Goal: Task Accomplishment & Management: Manage account settings

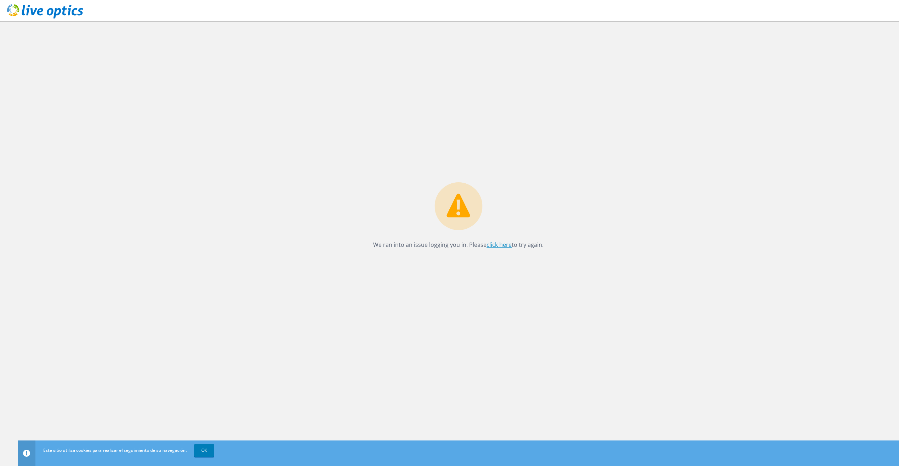
click at [502, 246] on link "click here" at bounding box center [499, 245] width 25 height 8
click at [503, 244] on link "click here" at bounding box center [499, 245] width 25 height 8
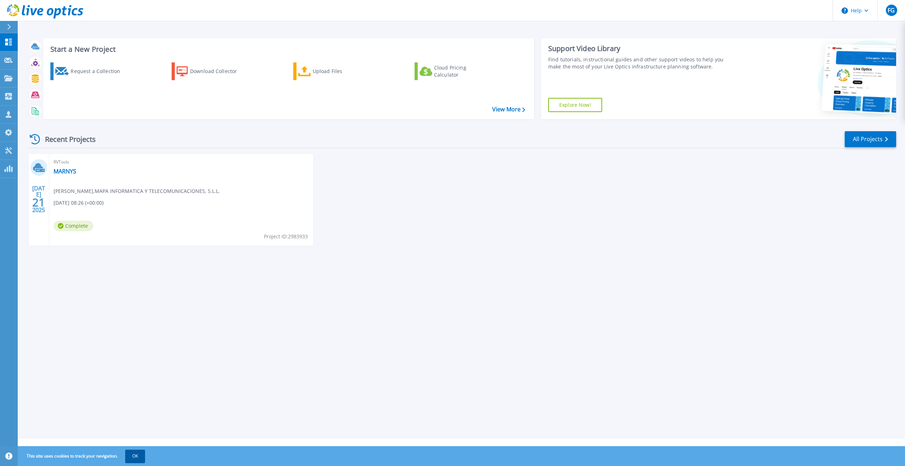
click at [136, 453] on button "OK" at bounding box center [135, 455] width 20 height 13
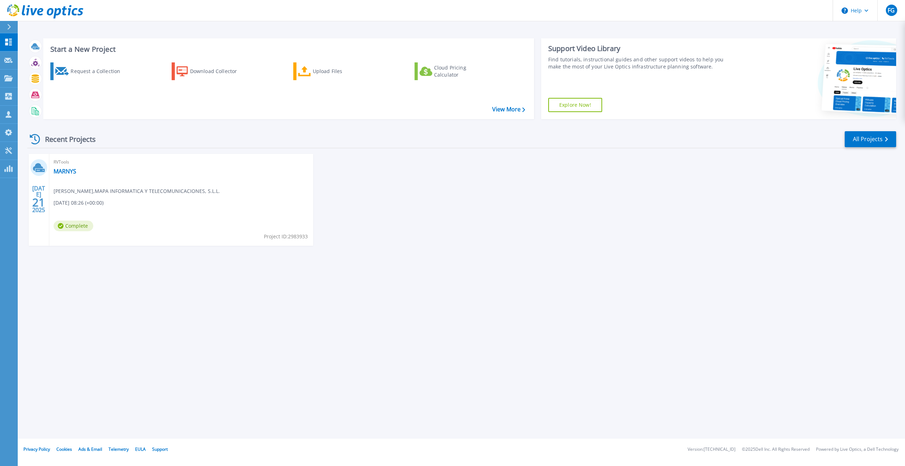
click at [128, 178] on div "RVTools MARNYS Francisco Garcia , MAPA INFORMATICA Y TELECOMUNICACIONES, S.L.L.…" at bounding box center [181, 200] width 264 height 92
click at [66, 170] on link "MARNYS" at bounding box center [65, 171] width 23 height 7
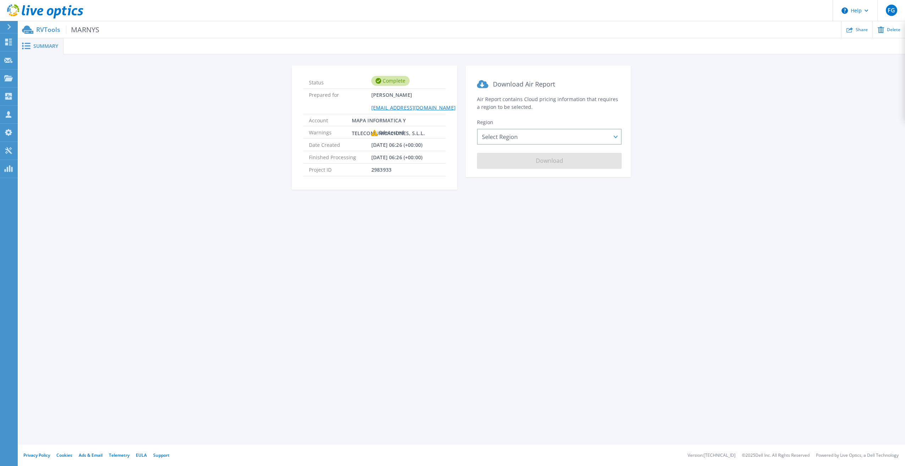
click at [114, 154] on div "Status Complete Prepared for Francisco Garcia fgarcia@mapainformatica.com Accou…" at bounding box center [461, 132] width 866 height 133
click at [535, 136] on div "Select Region Asia Pacific (Hong Kong) Asia Pacific (Mumbai) Asia Pacific (Seou…" at bounding box center [549, 137] width 145 height 16
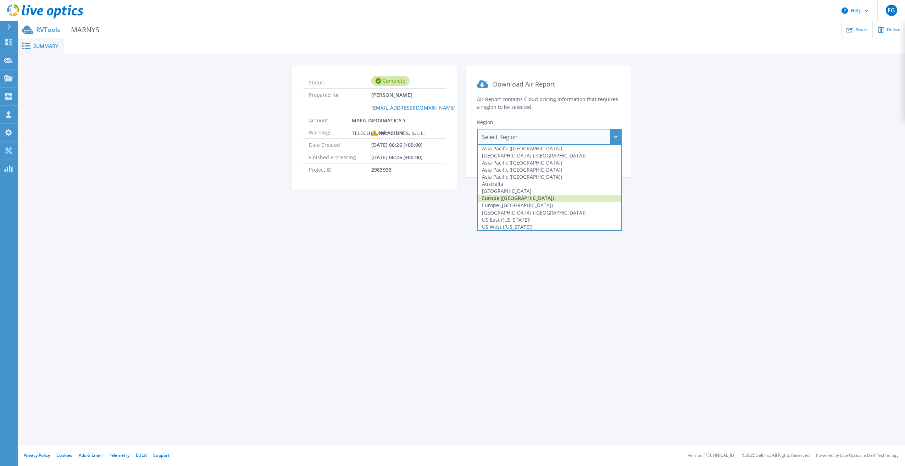
click at [506, 201] on div "Europe (Frankfurt)" at bounding box center [548, 198] width 143 height 7
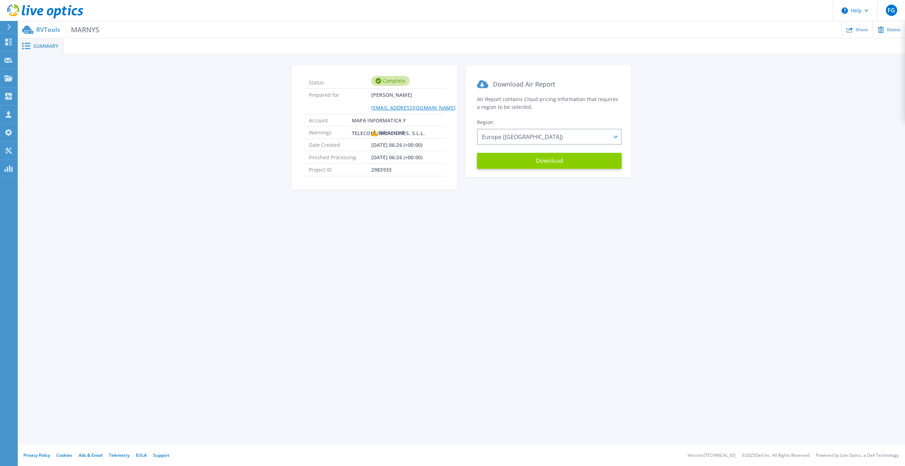
click at [521, 162] on button "Download" at bounding box center [549, 161] width 145 height 16
click at [75, 27] on span "MARNYS" at bounding box center [82, 30] width 33 height 8
click at [12, 41] on icon at bounding box center [8, 42] width 9 height 7
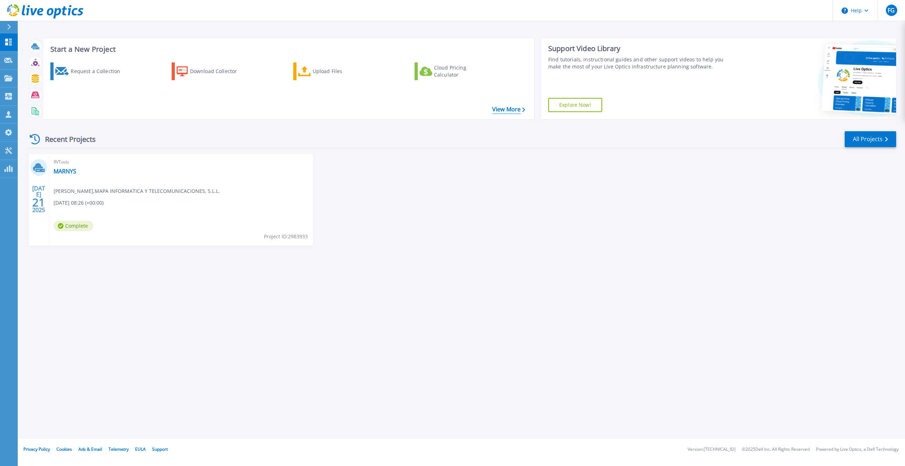
click at [519, 107] on link "View More" at bounding box center [508, 109] width 33 height 7
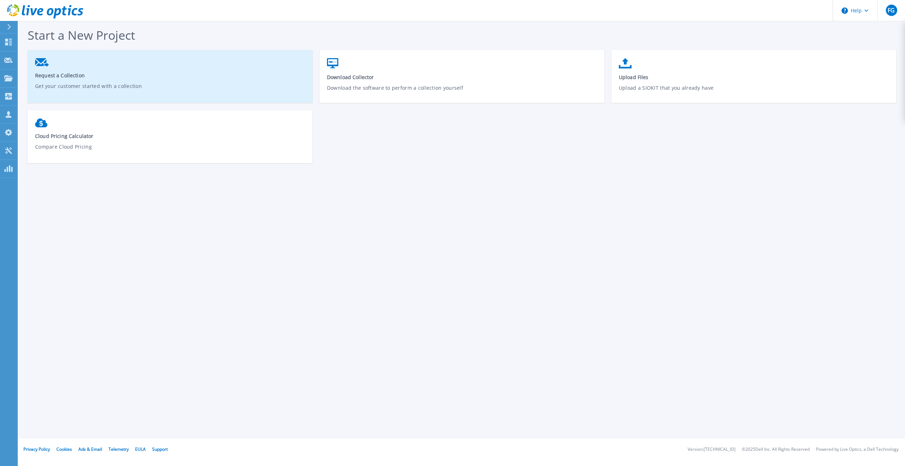
click at [39, 72] on span "Request a Collection" at bounding box center [170, 75] width 270 height 7
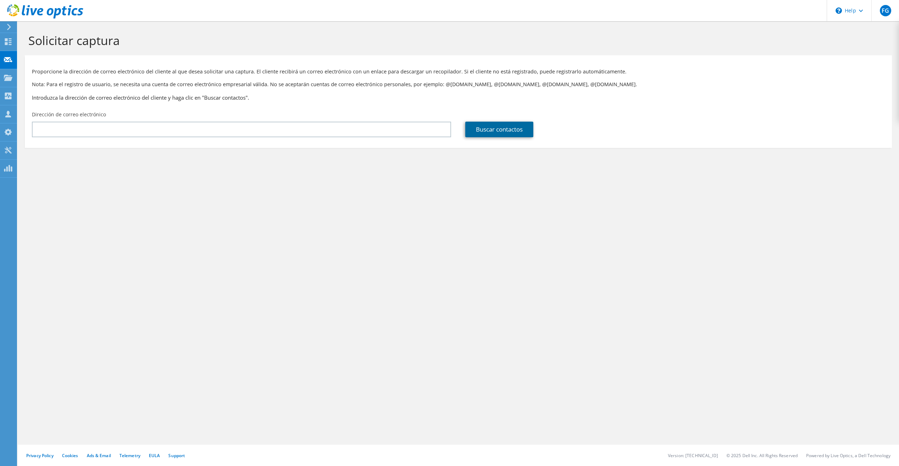
click at [519, 133] on link "Buscar contactos" at bounding box center [499, 130] width 68 height 16
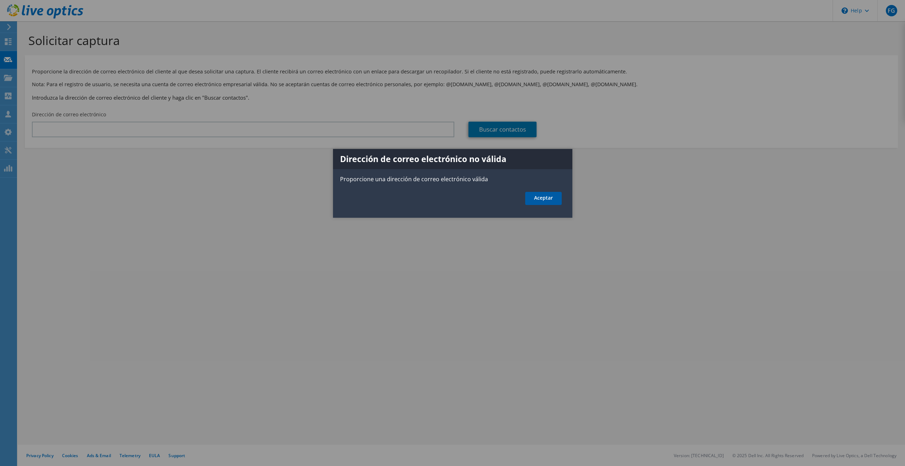
click at [532, 198] on link "Aceptar" at bounding box center [543, 198] width 37 height 13
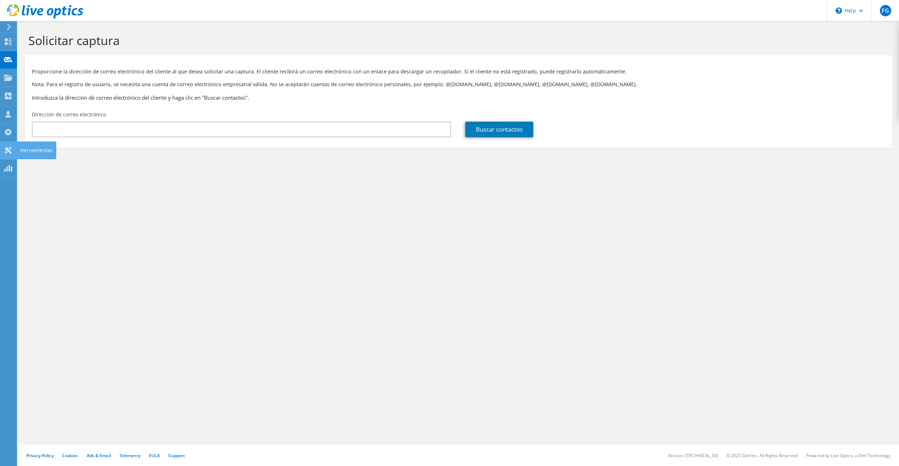
click at [17, 149] on div "Herramientas" at bounding box center [37, 150] width 40 height 18
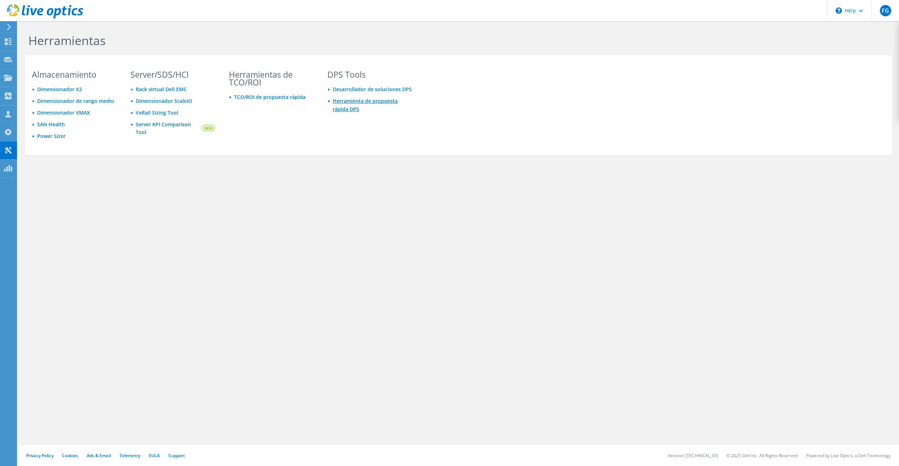
click at [366, 101] on link "Herramienta de propuesta rápida DPS" at bounding box center [365, 104] width 65 height 15
click at [65, 115] on link "Dimensionador VMAX" at bounding box center [63, 112] width 53 height 7
click at [74, 114] on link "Dimensionador VMAX" at bounding box center [63, 112] width 53 height 7
click at [60, 112] on link "Dimensionador VMAX" at bounding box center [63, 112] width 53 height 7
click at [290, 97] on link "TCO/ROI de propuesta rápida" at bounding box center [269, 97] width 71 height 7
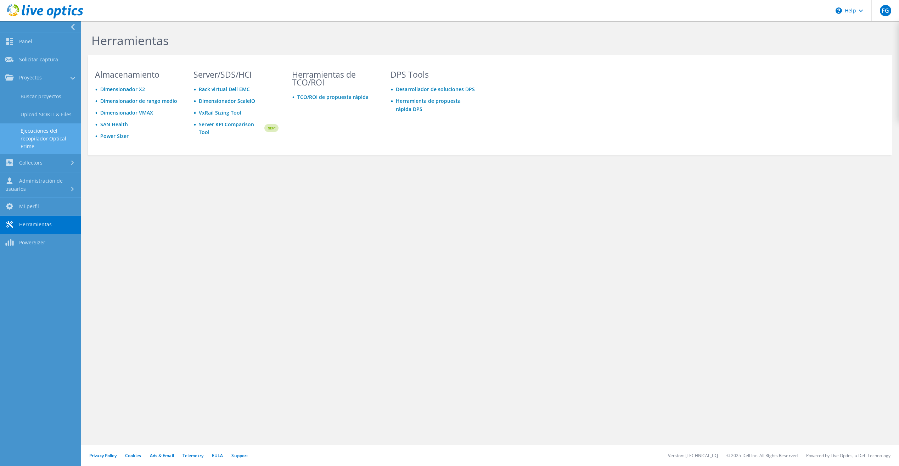
click at [32, 137] on link "Ejecuciones del recopilador Optical Prime" at bounding box center [40, 138] width 81 height 30
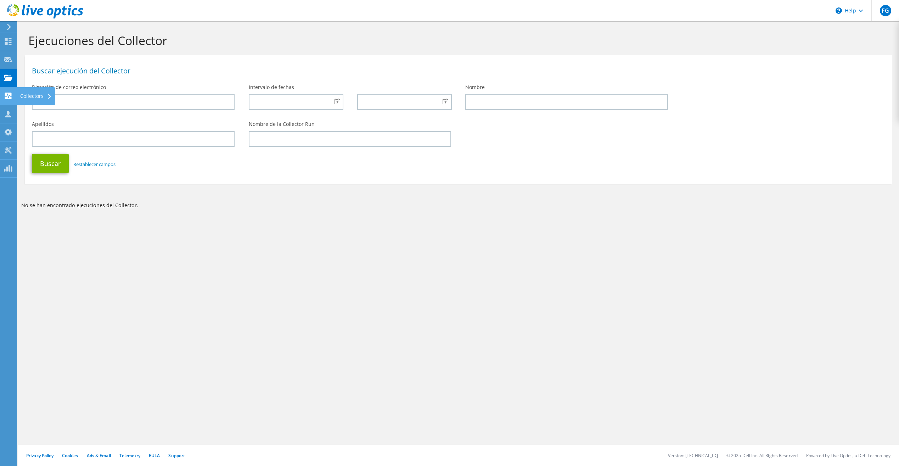
click at [27, 99] on div "Collectors" at bounding box center [36, 96] width 39 height 18
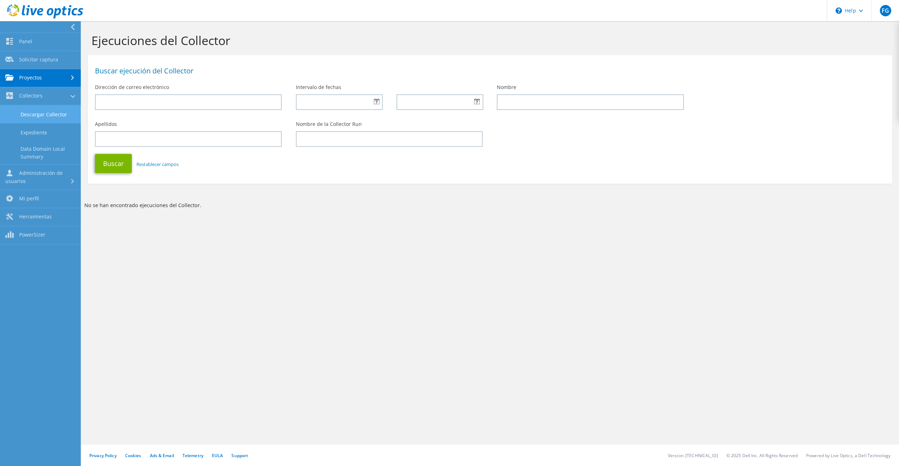
click at [47, 118] on link "Descargar Collector" at bounding box center [40, 114] width 81 height 18
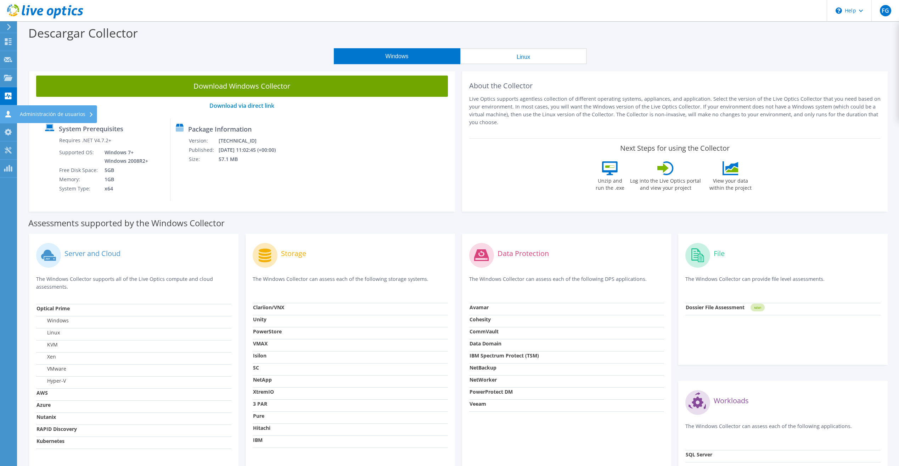
click at [34, 115] on div "Administración de usuarios" at bounding box center [56, 114] width 81 height 18
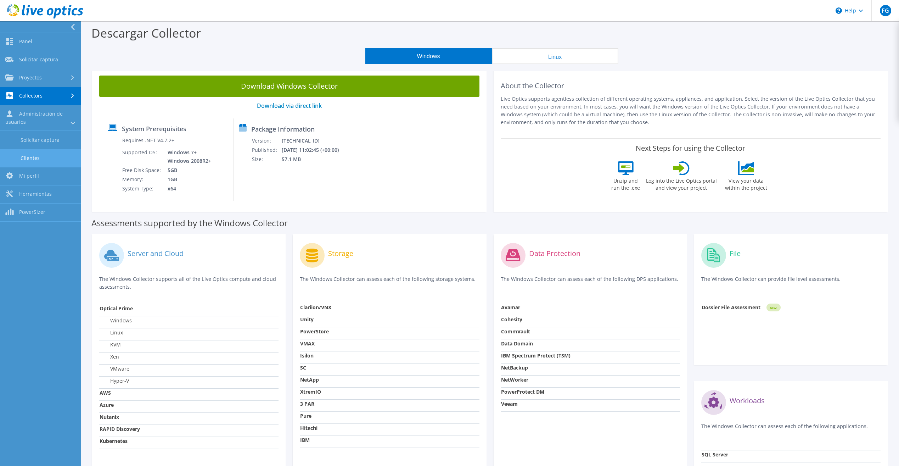
click at [30, 156] on link "Clientes" at bounding box center [40, 158] width 81 height 18
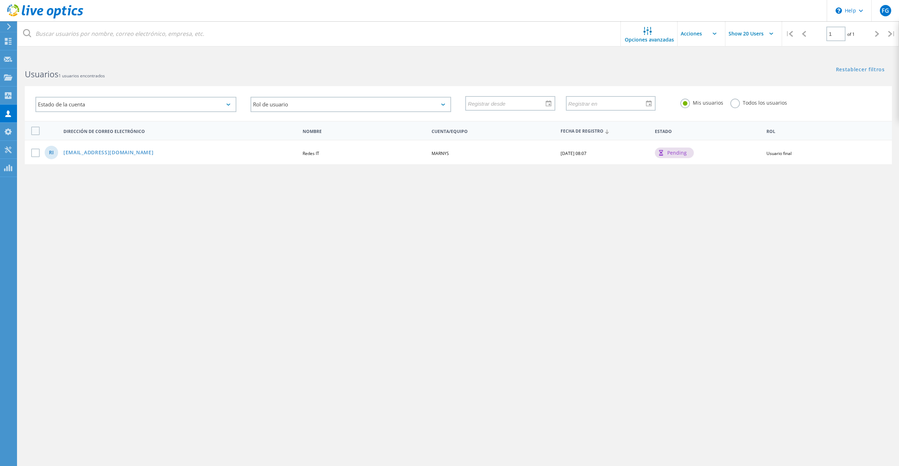
click at [670, 157] on div "pending" at bounding box center [674, 152] width 39 height 11
click at [670, 156] on div "pending" at bounding box center [674, 152] width 39 height 11
click at [36, 153] on label at bounding box center [36, 153] width 11 height 9
click at [0, 0] on input "checkbox" at bounding box center [0, 0] width 0 height 0
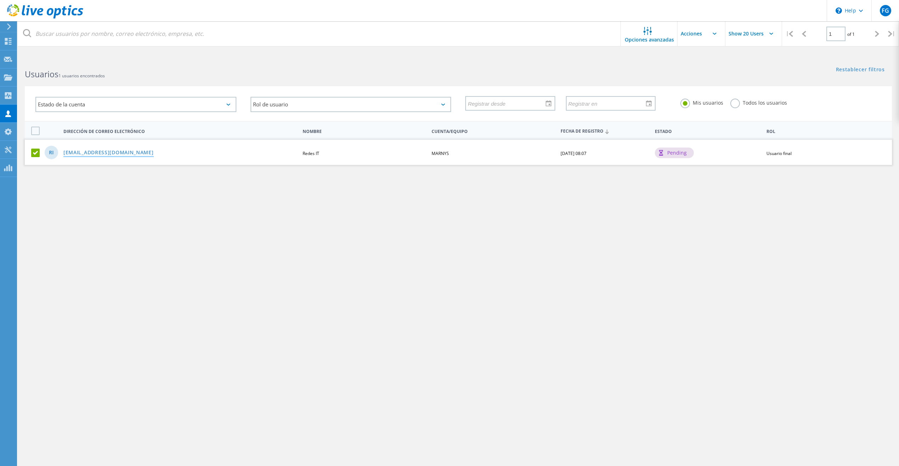
click at [80, 152] on link "redes@marnys.com" at bounding box center [108, 153] width 90 height 6
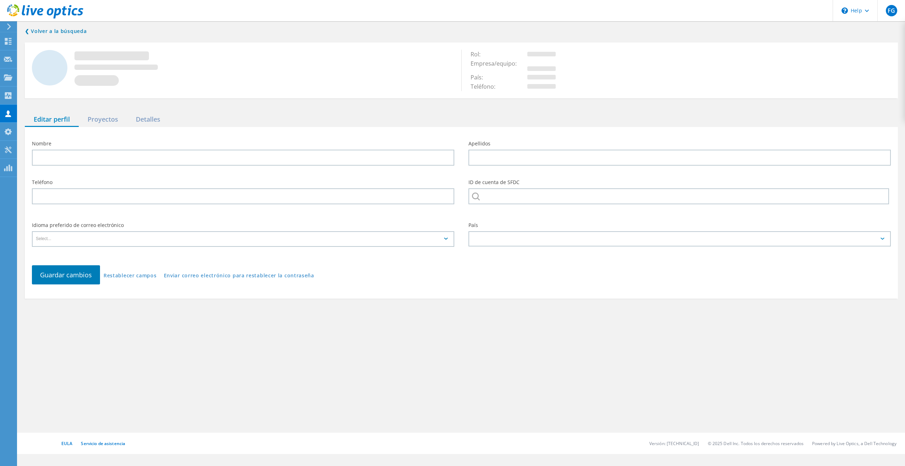
type input "Redes"
type input "IT"
type input "MARNYS"
type input "Español"
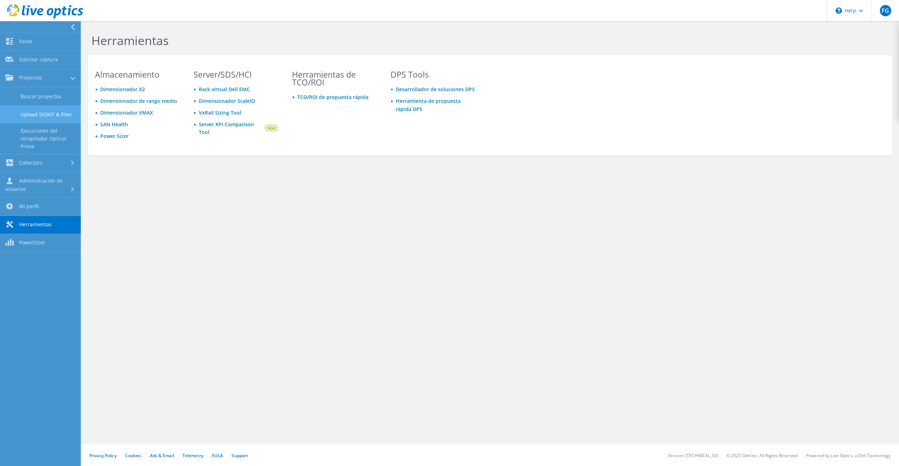
click at [27, 113] on link "Upload SIOKIT & Files" at bounding box center [40, 114] width 81 height 18
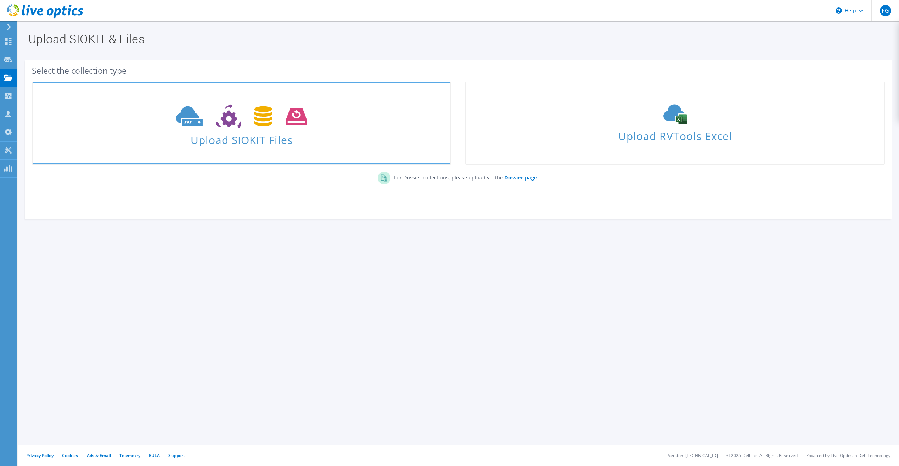
click at [233, 138] on span "Upload SIOKIT Files" at bounding box center [242, 137] width 418 height 15
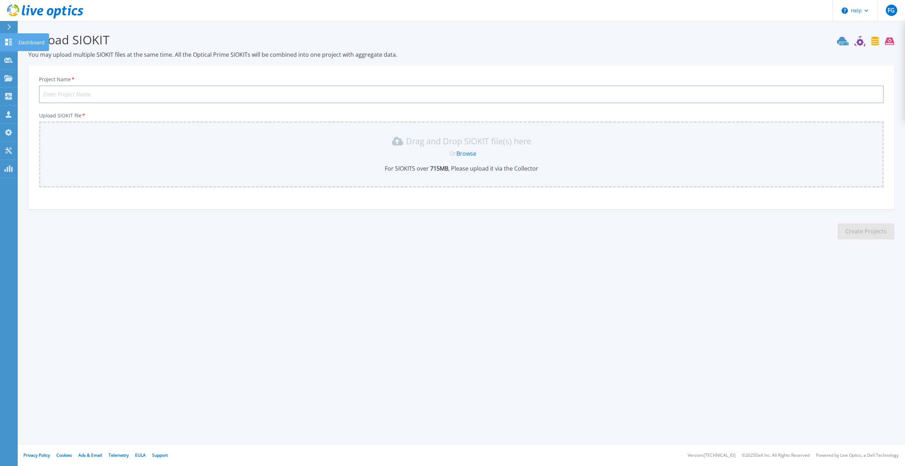
click at [12, 45] on icon at bounding box center [8, 42] width 9 height 7
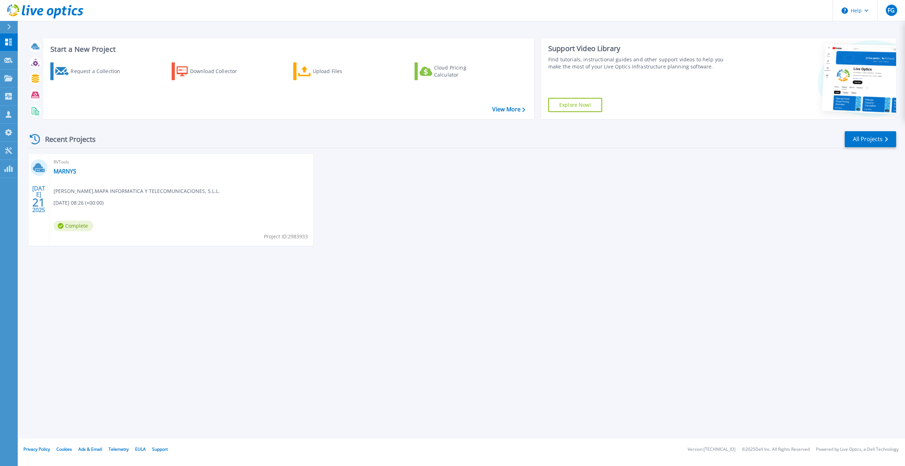
drag, startPoint x: 234, startPoint y: 234, endPoint x: 222, endPoint y: 234, distance: 12.1
click at [222, 234] on div "RVTools MARNYS Francisco Garcia , MAPA INFORMATICA Y TELECOMUNICACIONES, S.L.L.…" at bounding box center [181, 200] width 264 height 92
click at [210, 229] on div "RVTools MARNYS Francisco Garcia , MAPA INFORMATICA Y TELECOMUNICACIONES, S.L.L.…" at bounding box center [181, 200] width 264 height 92
click at [68, 227] on span "Complete" at bounding box center [74, 225] width 40 height 11
click at [68, 173] on link "MARNYS" at bounding box center [65, 171] width 23 height 7
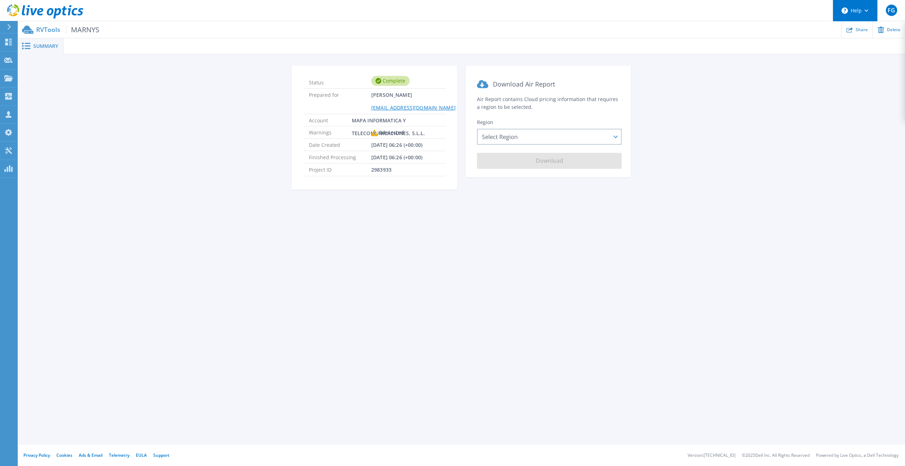
click at [866, 11] on icon at bounding box center [866, 11] width 4 height 2
click at [375, 130] on icon at bounding box center [374, 133] width 6 height 6
click at [851, 13] on button "Help" at bounding box center [855, 10] width 44 height 21
click at [843, 30] on link "Explore Helpful Articles" at bounding box center [872, 30] width 79 height 17
